Goal: Task Accomplishment & Management: Manage account settings

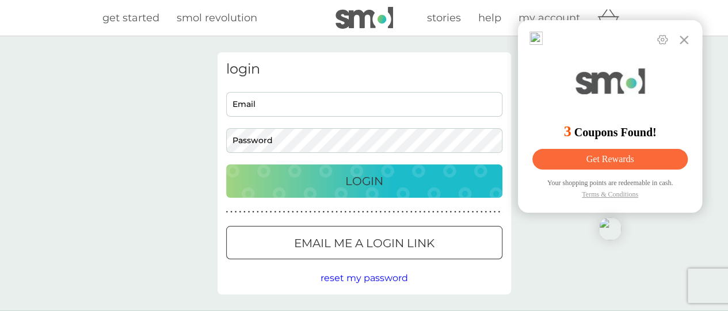
click at [268, 104] on input "Email" at bounding box center [364, 104] width 276 height 25
click at [699, 46] on div "Pop up normally Don't show in 24 hours Don't show on this site" at bounding box center [610, 34] width 184 height 29
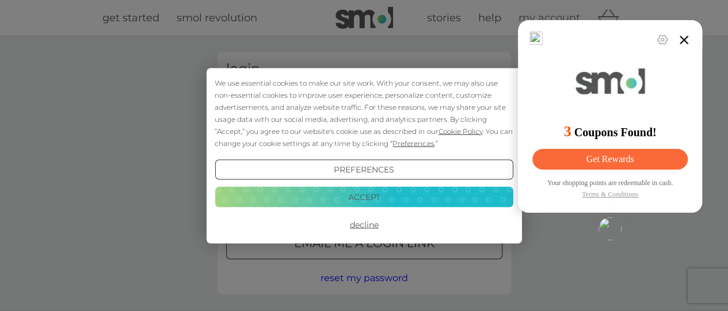
click at [681, 44] on icon at bounding box center [684, 40] width 14 height 14
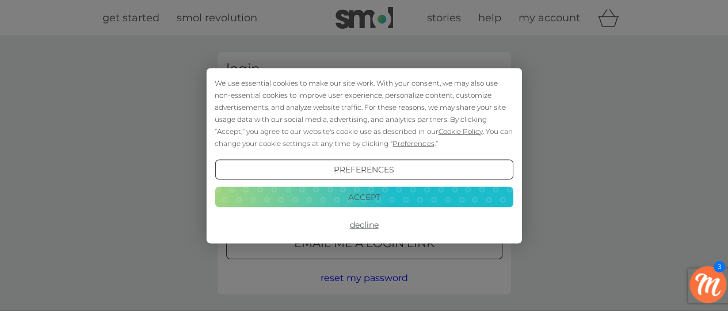
click at [382, 200] on button "Accept" at bounding box center [364, 197] width 298 height 21
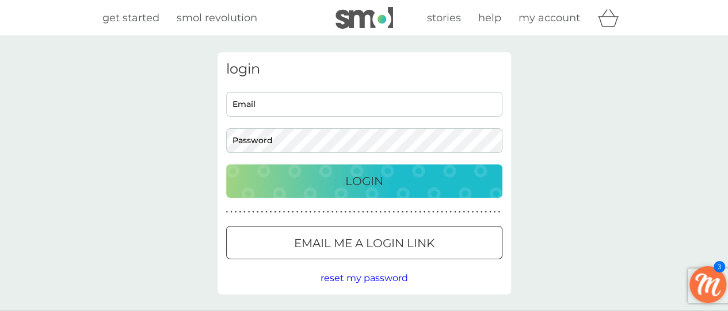
click at [327, 108] on input "Email" at bounding box center [364, 104] width 276 height 25
type input "[EMAIL_ADDRESS][DOMAIN_NAME]"
click at [412, 182] on div "Login" at bounding box center [364, 181] width 253 height 18
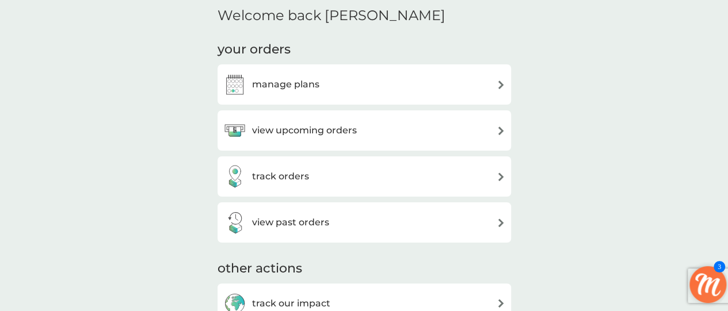
scroll to position [140, 0]
click at [493, 86] on div "manage plans" at bounding box center [364, 83] width 282 height 23
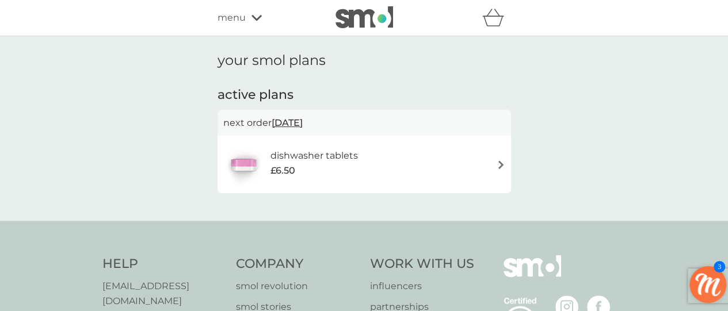
click at [495, 177] on div "dishwasher tablets £6.50" at bounding box center [364, 164] width 282 height 40
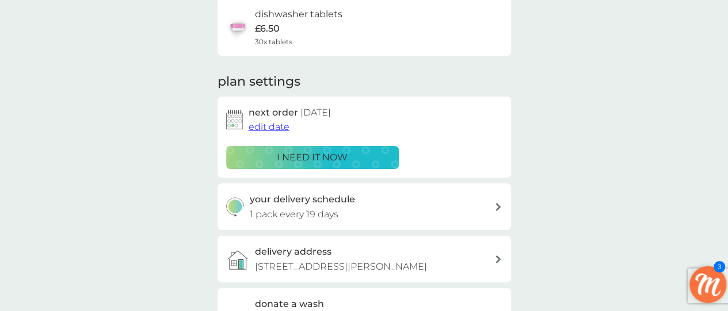
scroll to position [100, 0]
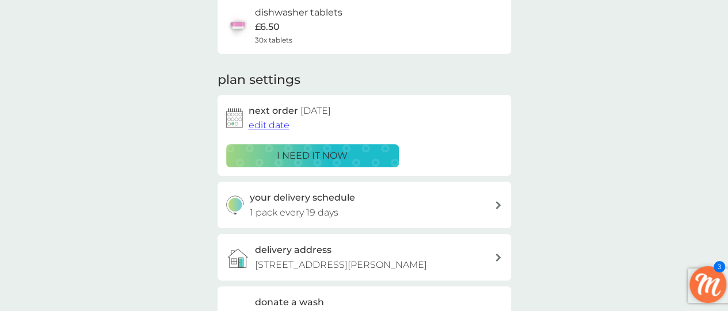
click at [276, 127] on span "edit date" at bounding box center [269, 125] width 41 height 11
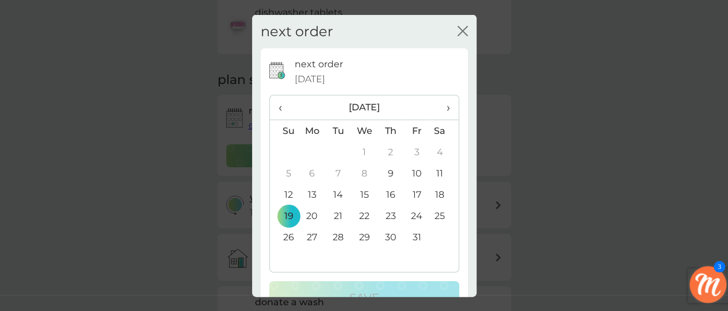
click at [438, 106] on span "›" at bounding box center [444, 108] width 12 height 24
click at [287, 113] on span "‹" at bounding box center [284, 108] width 12 height 24
click at [438, 114] on span "›" at bounding box center [444, 108] width 12 height 24
click at [365, 218] on td "19" at bounding box center [364, 215] width 26 height 21
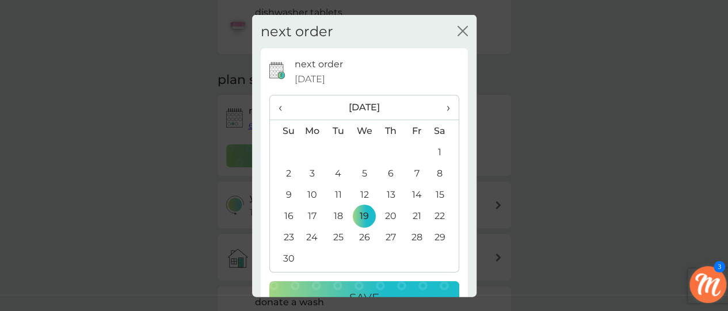
scroll to position [35, 0]
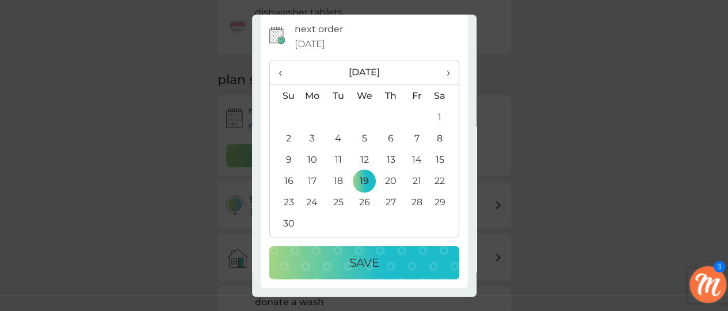
click at [390, 261] on div "Save" at bounding box center [364, 263] width 167 height 18
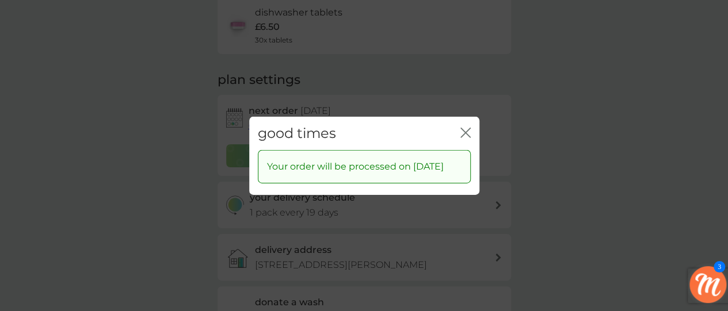
click at [461, 128] on icon "close" at bounding box center [463, 132] width 5 height 9
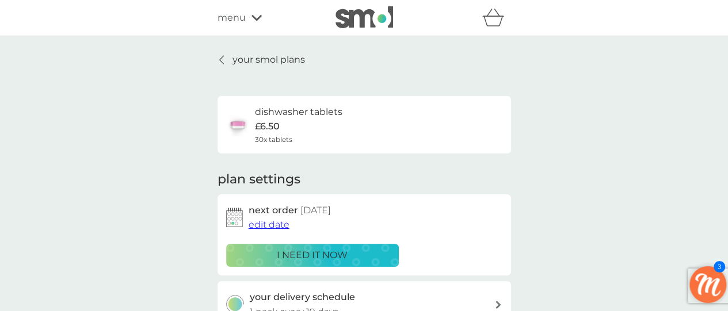
click at [256, 23] on div "menu" at bounding box center [266, 17] width 98 height 15
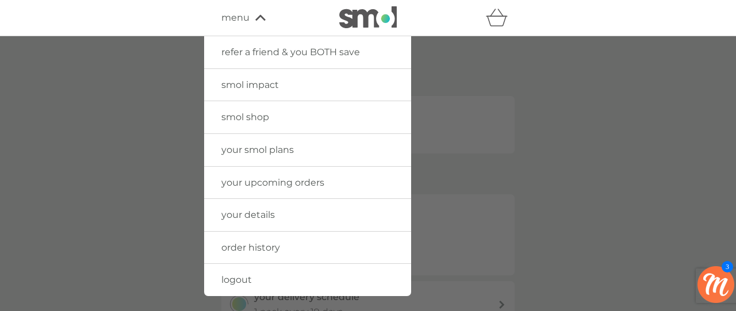
click at [261, 283] on link "logout" at bounding box center [307, 280] width 207 height 32
